Goal: Task Accomplishment & Management: Complete application form

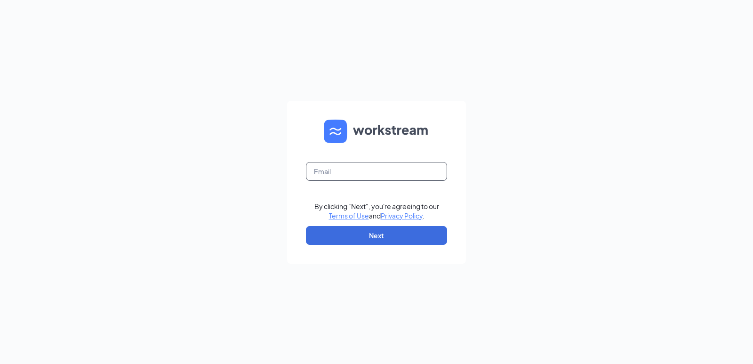
click at [360, 175] on input "text" at bounding box center [376, 171] width 141 height 19
type input "[EMAIL_ADDRESS][DOMAIN_NAME]"
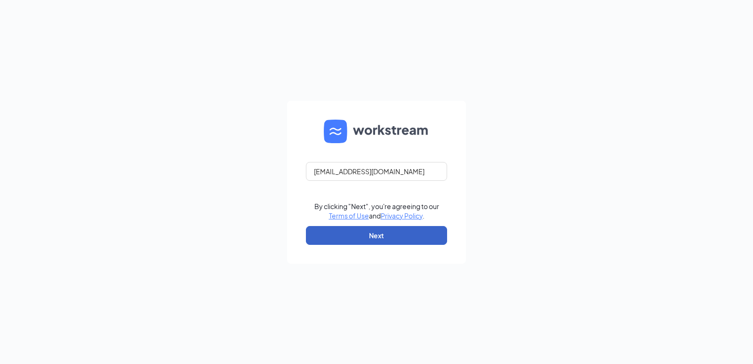
click at [373, 243] on button "Next" at bounding box center [376, 235] width 141 height 19
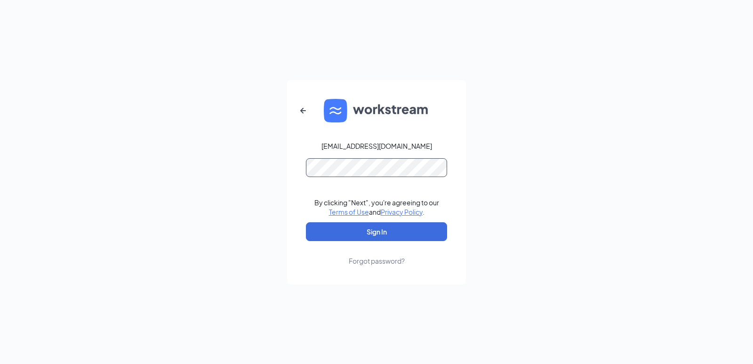
click at [306, 222] on button "Sign In" at bounding box center [376, 231] width 141 height 19
click at [332, 234] on button "Sign In" at bounding box center [376, 231] width 141 height 19
click at [306, 222] on button "Sign In" at bounding box center [376, 231] width 141 height 19
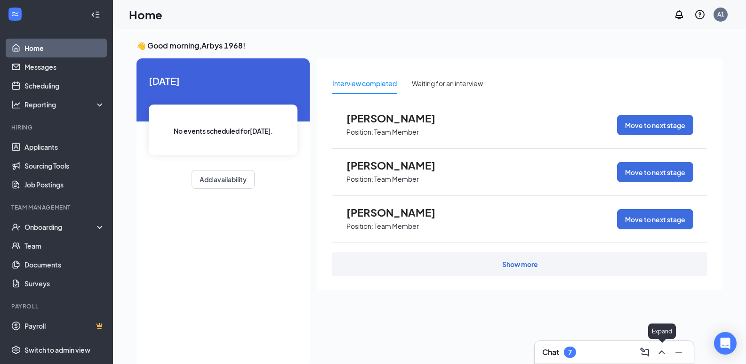
click at [657, 352] on icon "ChevronUp" at bounding box center [661, 351] width 11 height 11
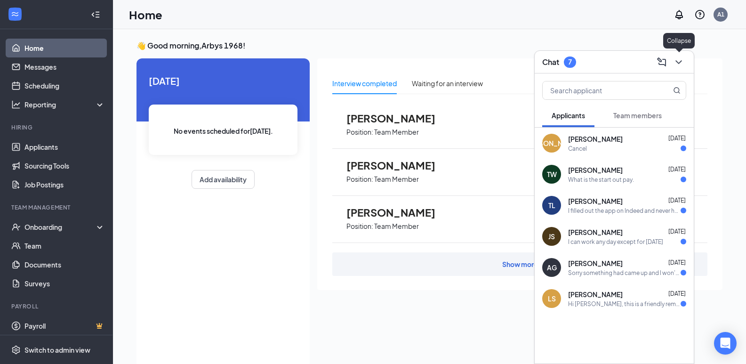
click at [676, 63] on icon "ChevronDown" at bounding box center [678, 61] width 11 height 11
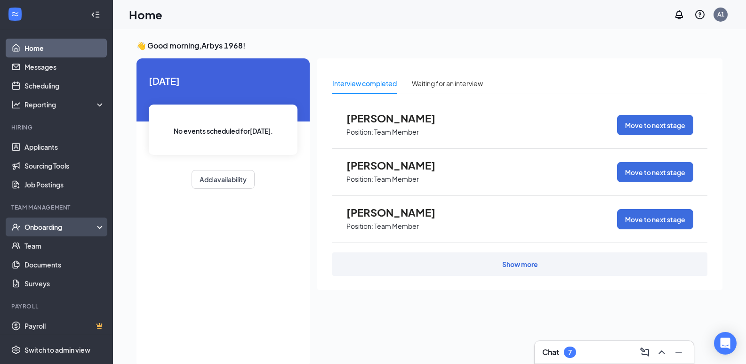
click at [53, 229] on div "Onboarding" at bounding box center [60, 226] width 72 height 9
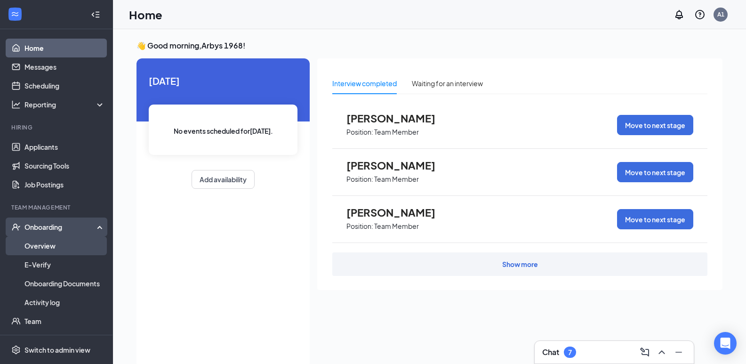
click at [62, 246] on link "Overview" at bounding box center [64, 245] width 80 height 19
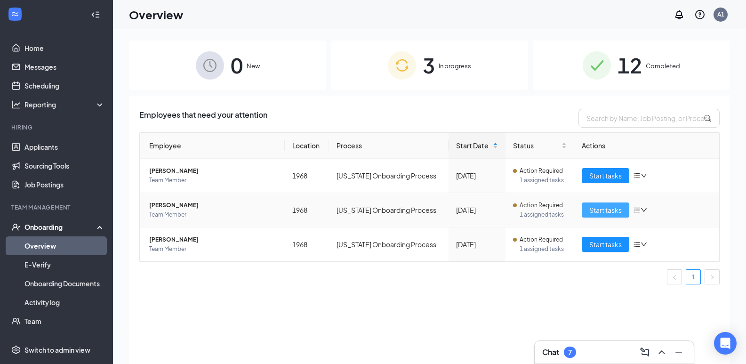
click at [597, 209] on span "Start tasks" at bounding box center [605, 210] width 32 height 10
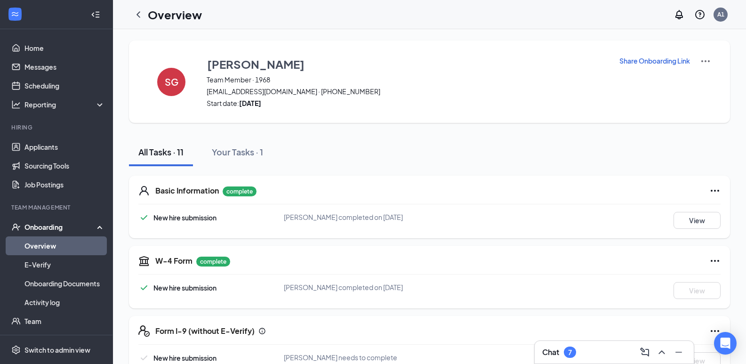
click at [32, 248] on link "Overview" at bounding box center [64, 245] width 80 height 19
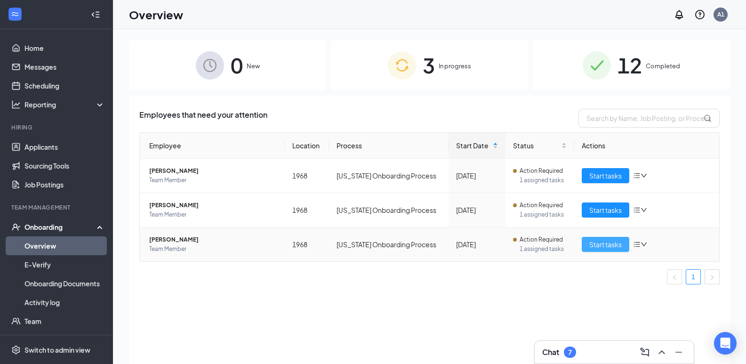
click at [608, 243] on span "Start tasks" at bounding box center [605, 244] width 32 height 10
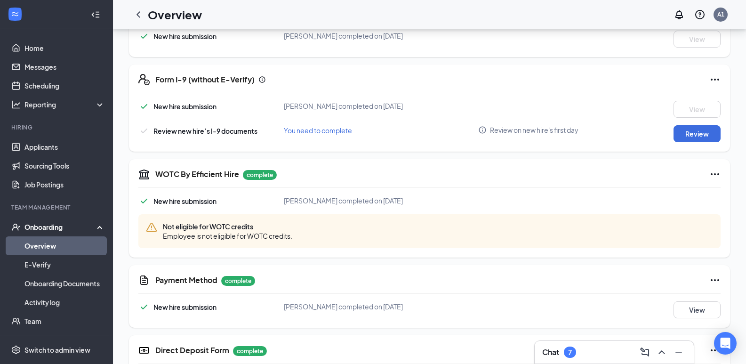
scroll to position [254, 0]
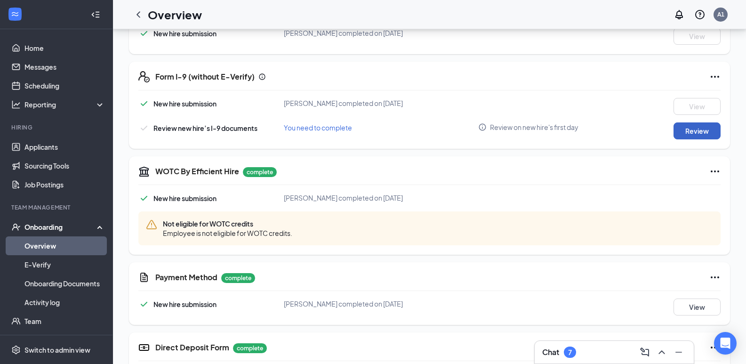
click at [699, 135] on button "Review" at bounding box center [696, 130] width 47 height 17
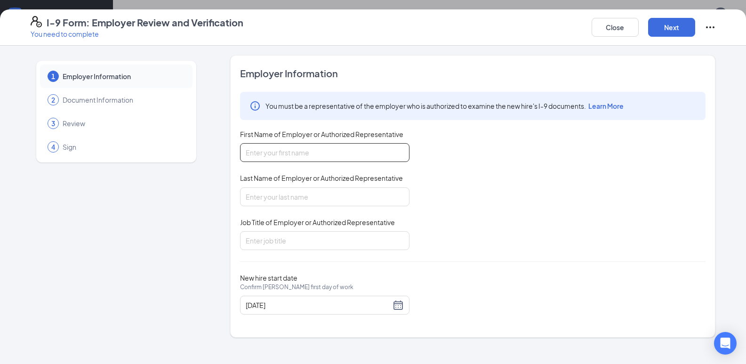
click at [339, 151] on input "First Name of Employer or Authorized Representative" at bounding box center [324, 152] width 169 height 19
type input "Sally"
type input "Hale"
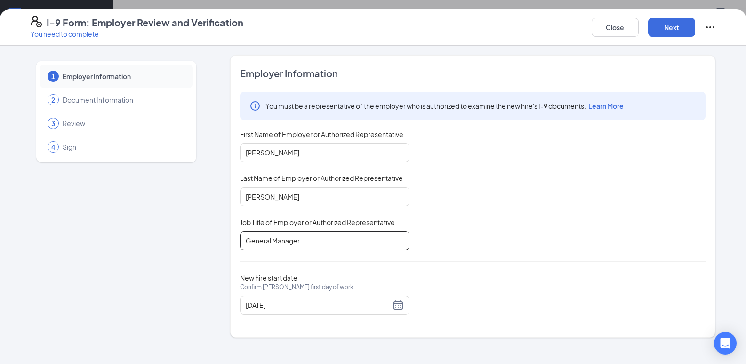
scroll to position [489, 0]
type input "General Manager"
click at [680, 31] on button "Next" at bounding box center [671, 27] width 47 height 19
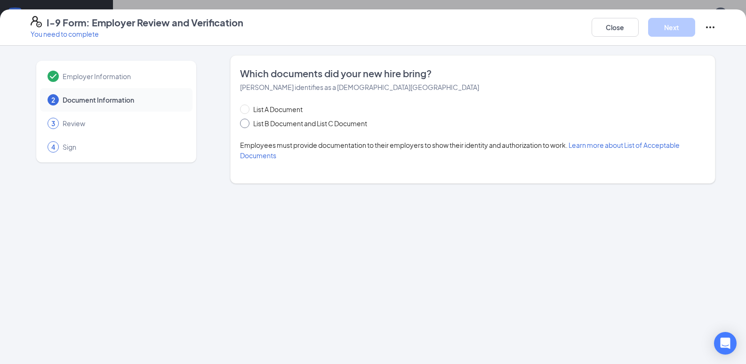
click at [247, 124] on input "List B Document and List C Document" at bounding box center [243, 122] width 7 height 7
radio input "true"
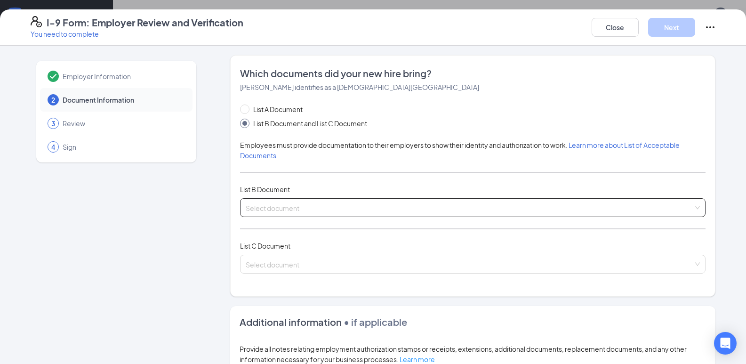
click at [692, 208] on div "Select document" at bounding box center [472, 207] width 465 height 19
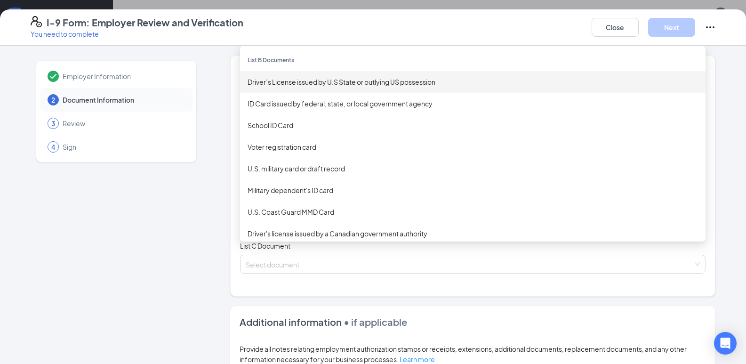
click at [284, 85] on div "Driver’s License issued by U.S State or outlying US possession" at bounding box center [473, 82] width 450 height 10
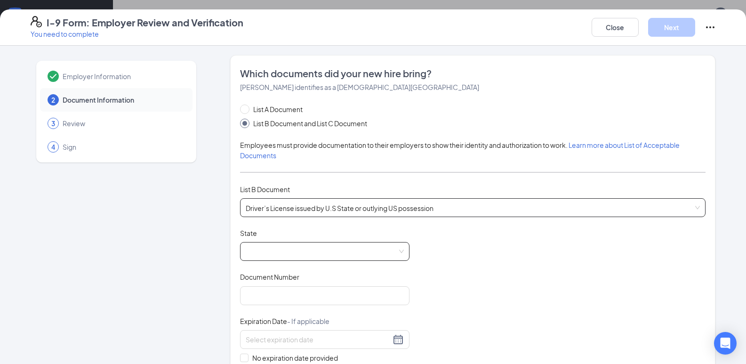
click at [283, 254] on span at bounding box center [325, 251] width 158 height 18
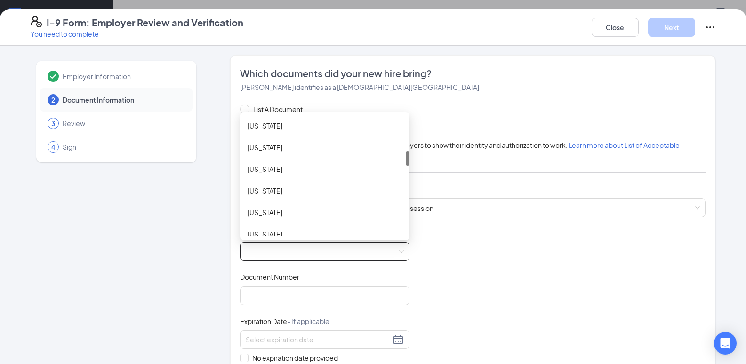
scroll to position [376, 0]
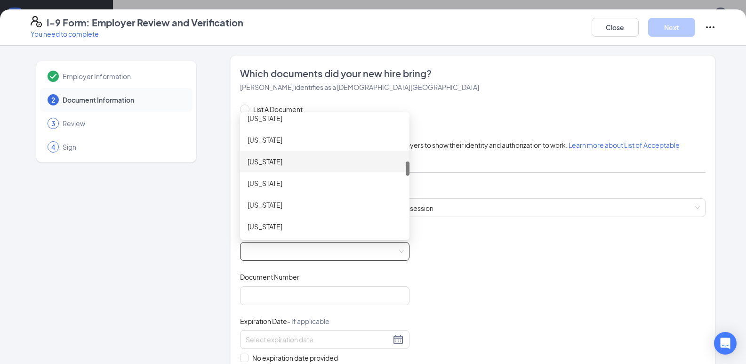
click at [264, 168] on div "Kentucky" at bounding box center [324, 162] width 169 height 22
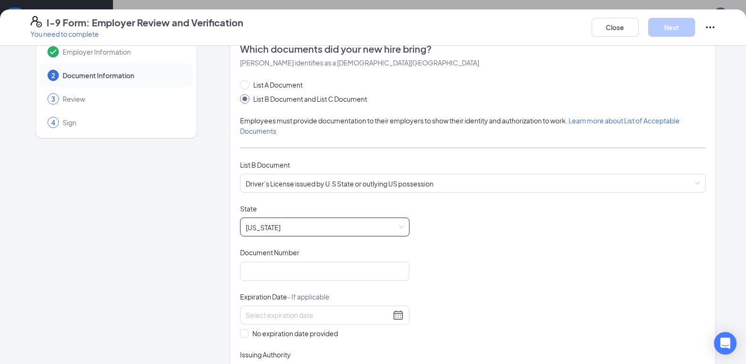
scroll to position [47, 0]
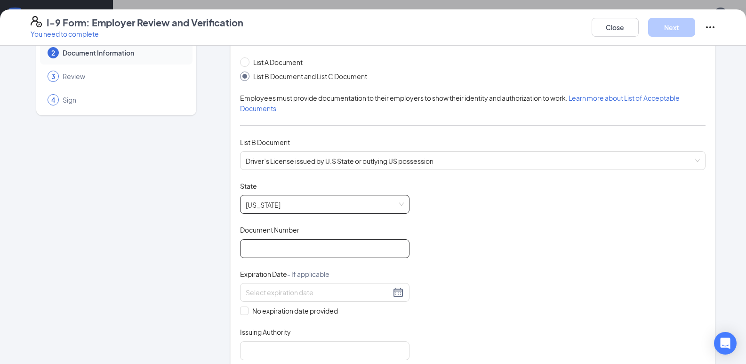
click at [285, 249] on input "Document Number" at bounding box center [324, 248] width 169 height 19
type input "B94-342-367"
click at [286, 282] on div "Expiration Date - If applicable" at bounding box center [324, 276] width 169 height 14
click at [285, 293] on input at bounding box center [318, 292] width 145 height 10
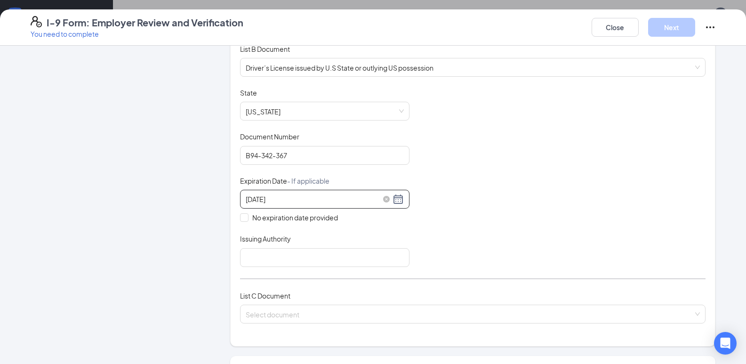
scroll to position [141, 0]
type input "12/26/2026"
click at [276, 260] on input "Issuing Authority" at bounding box center [324, 256] width 169 height 19
type input "Laurel county Ky"
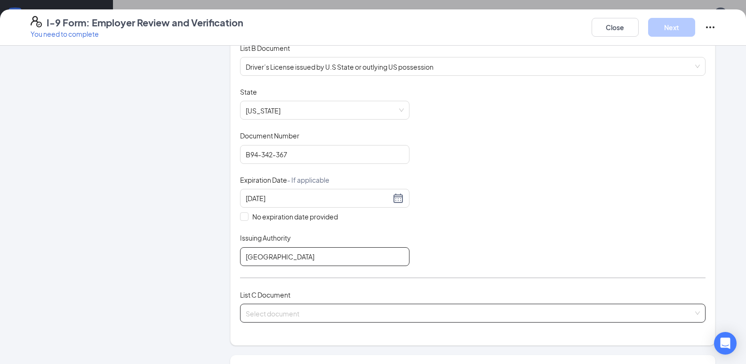
click at [691, 315] on div "Select document" at bounding box center [472, 313] width 465 height 19
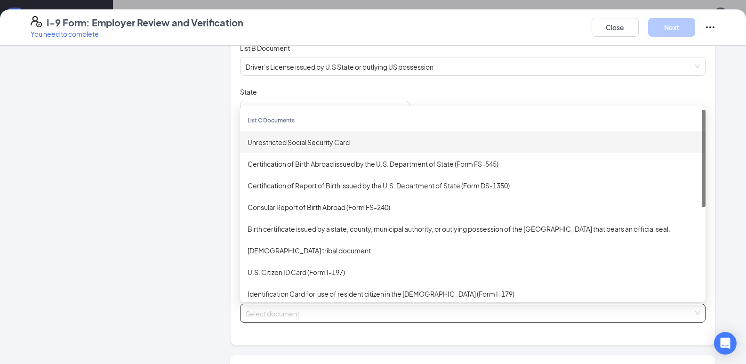
click at [307, 143] on div "Unrestricted Social Security Card" at bounding box center [473, 142] width 450 height 10
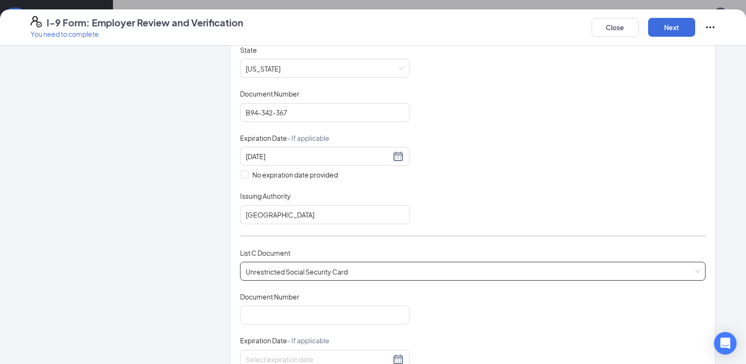
scroll to position [235, 0]
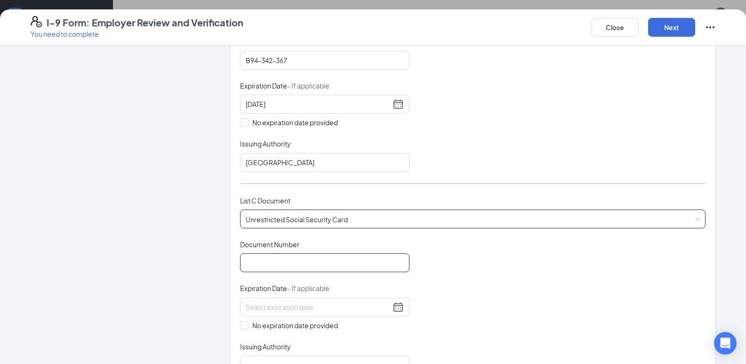
click at [277, 258] on input "Document Number" at bounding box center [324, 262] width 169 height 19
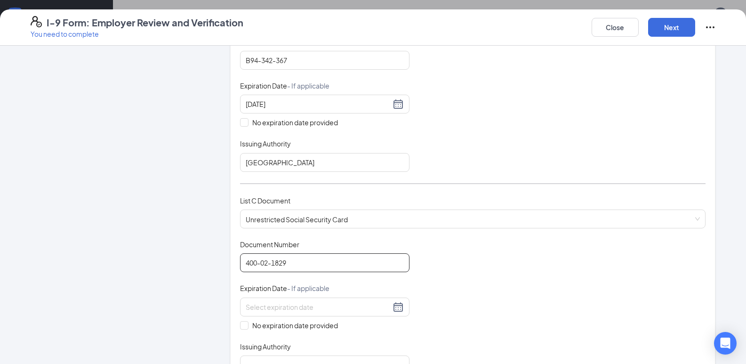
type input "400-02-1829"
click at [243, 323] on input "No expiration date provided" at bounding box center [243, 324] width 7 height 7
checkbox input "true"
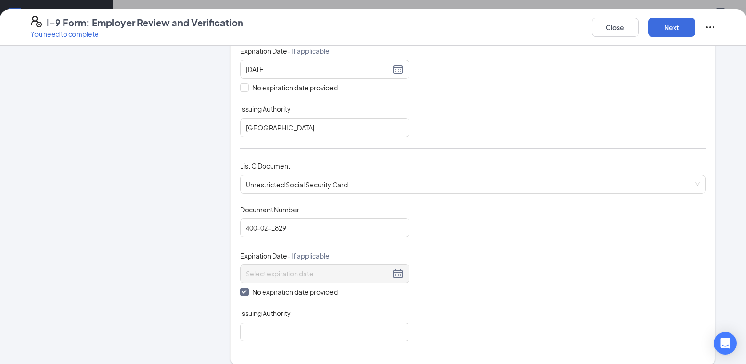
scroll to position [329, 0]
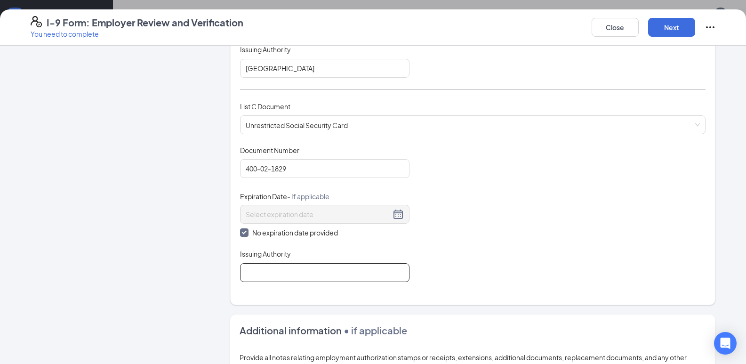
click at [302, 274] on input "Issuing Authority" at bounding box center [324, 272] width 169 height 19
type input "Government"
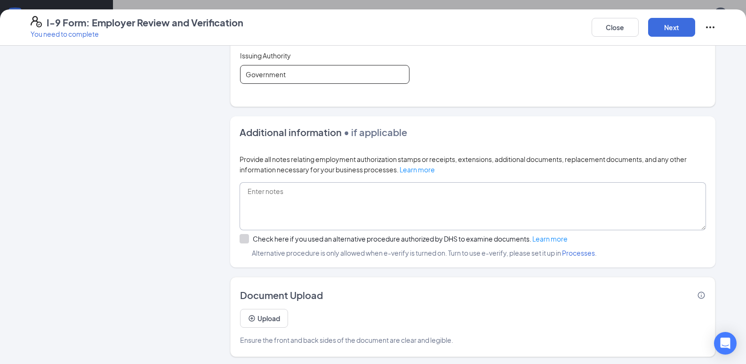
scroll to position [530, 0]
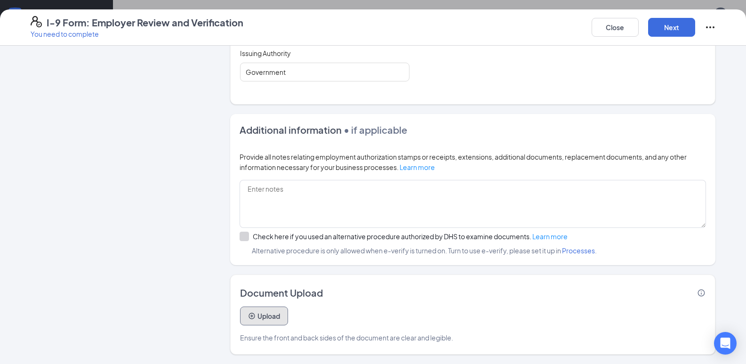
click at [264, 316] on button "Upload" at bounding box center [264, 315] width 48 height 19
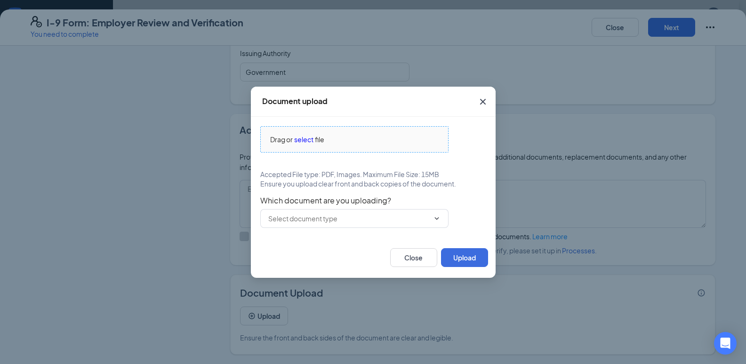
click at [299, 140] on span "select" at bounding box center [303, 139] width 19 height 10
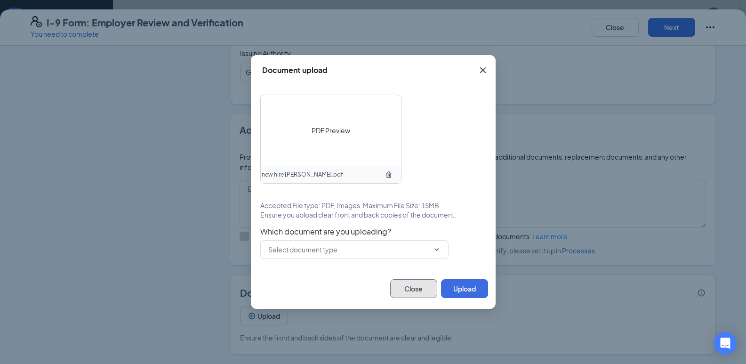
click at [428, 290] on button "Close" at bounding box center [413, 288] width 47 height 19
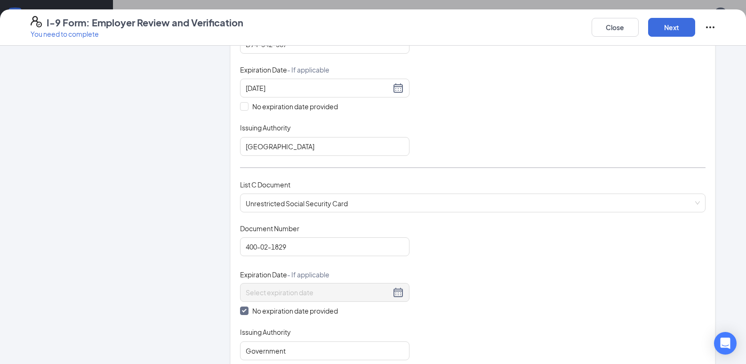
scroll to position [248, 0]
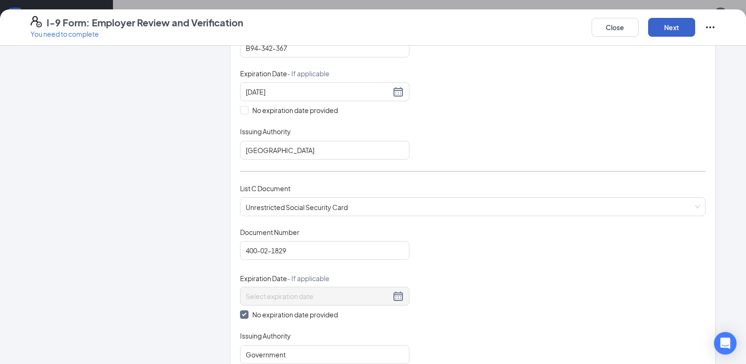
click at [672, 30] on button "Next" at bounding box center [671, 27] width 47 height 19
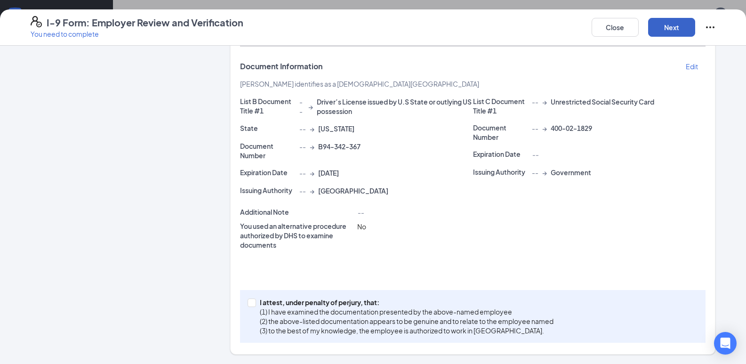
scroll to position [146, 0]
click at [248, 305] on span at bounding box center [252, 302] width 8 height 8
click at [248, 305] on input "I attest, under penalty of perjury, that: (1) I have examined the documentation…" at bounding box center [251, 301] width 7 height 7
checkbox input "true"
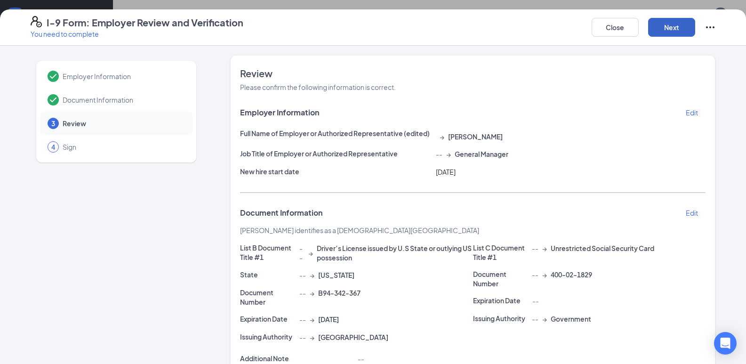
click at [671, 33] on button "Next" at bounding box center [671, 27] width 47 height 19
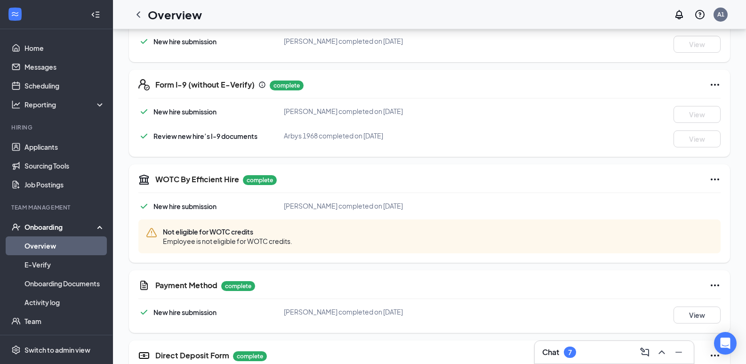
scroll to position [113, 0]
